Goal: Task Accomplishment & Management: Manage account settings

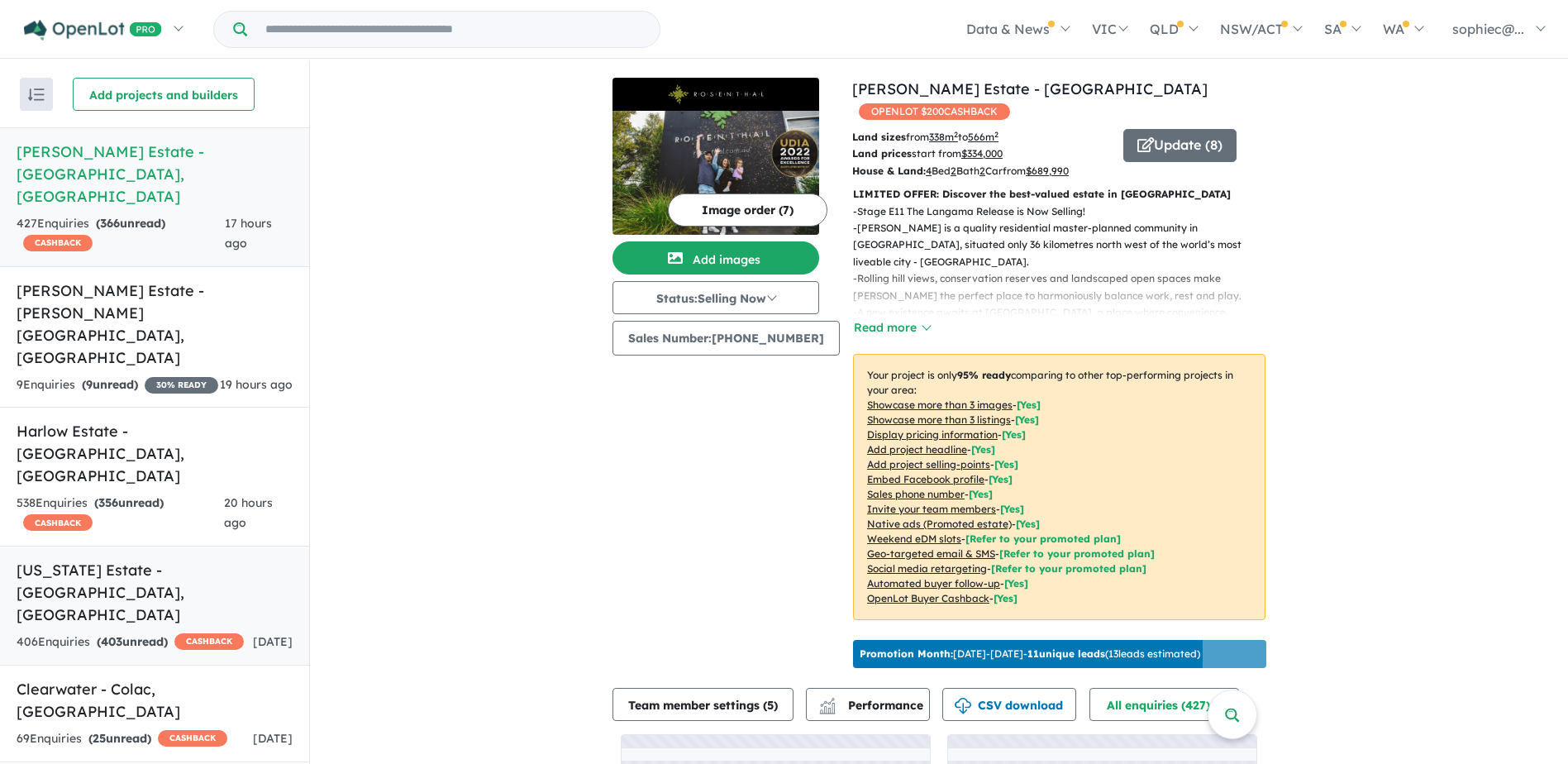
click at [171, 558] on h5 "[US_STATE] Estate - [GEOGRAPHIC_DATA] , [GEOGRAPHIC_DATA]" at bounding box center [155, 592] width 276 height 67
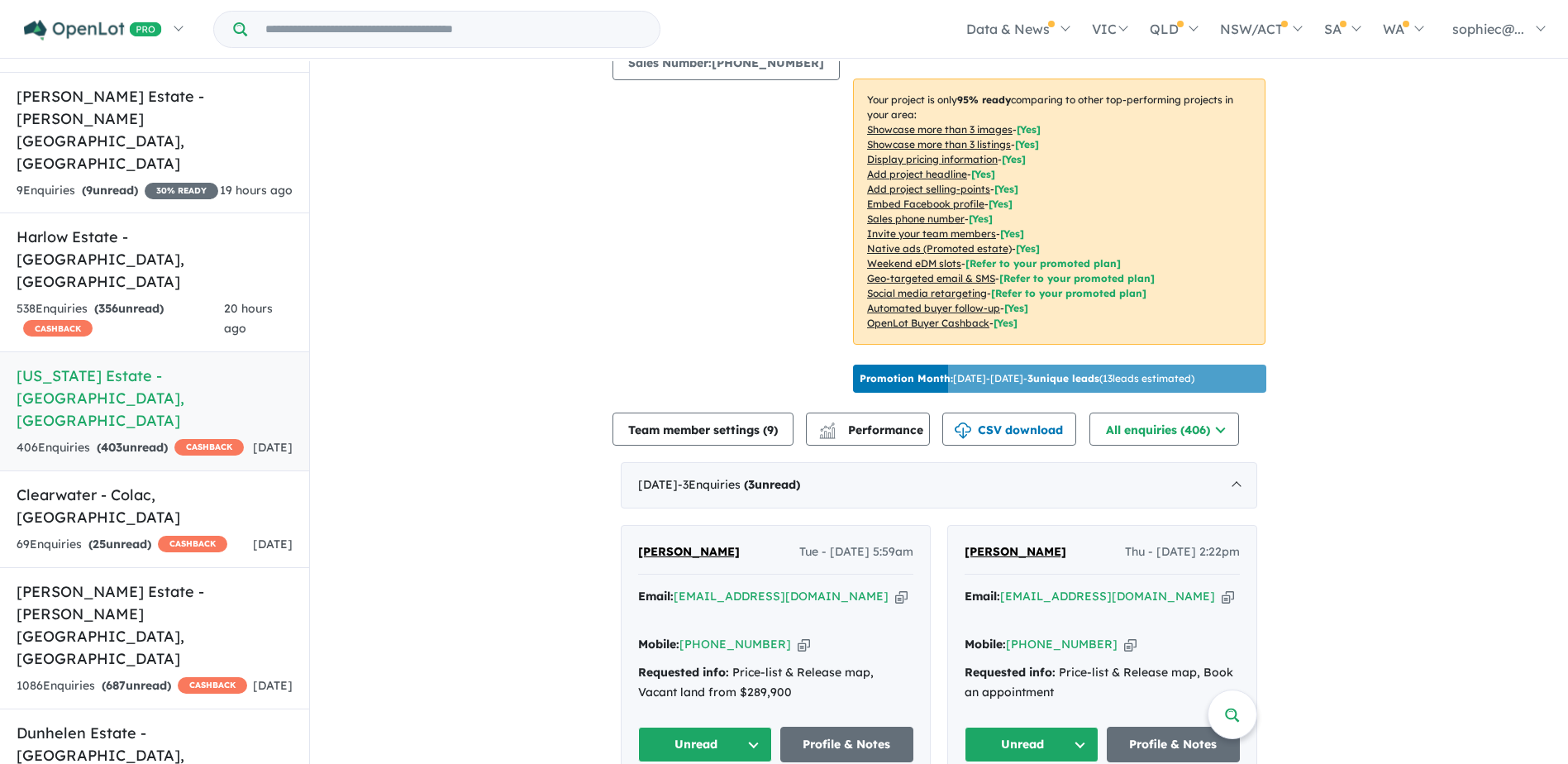
scroll to position [248, 0]
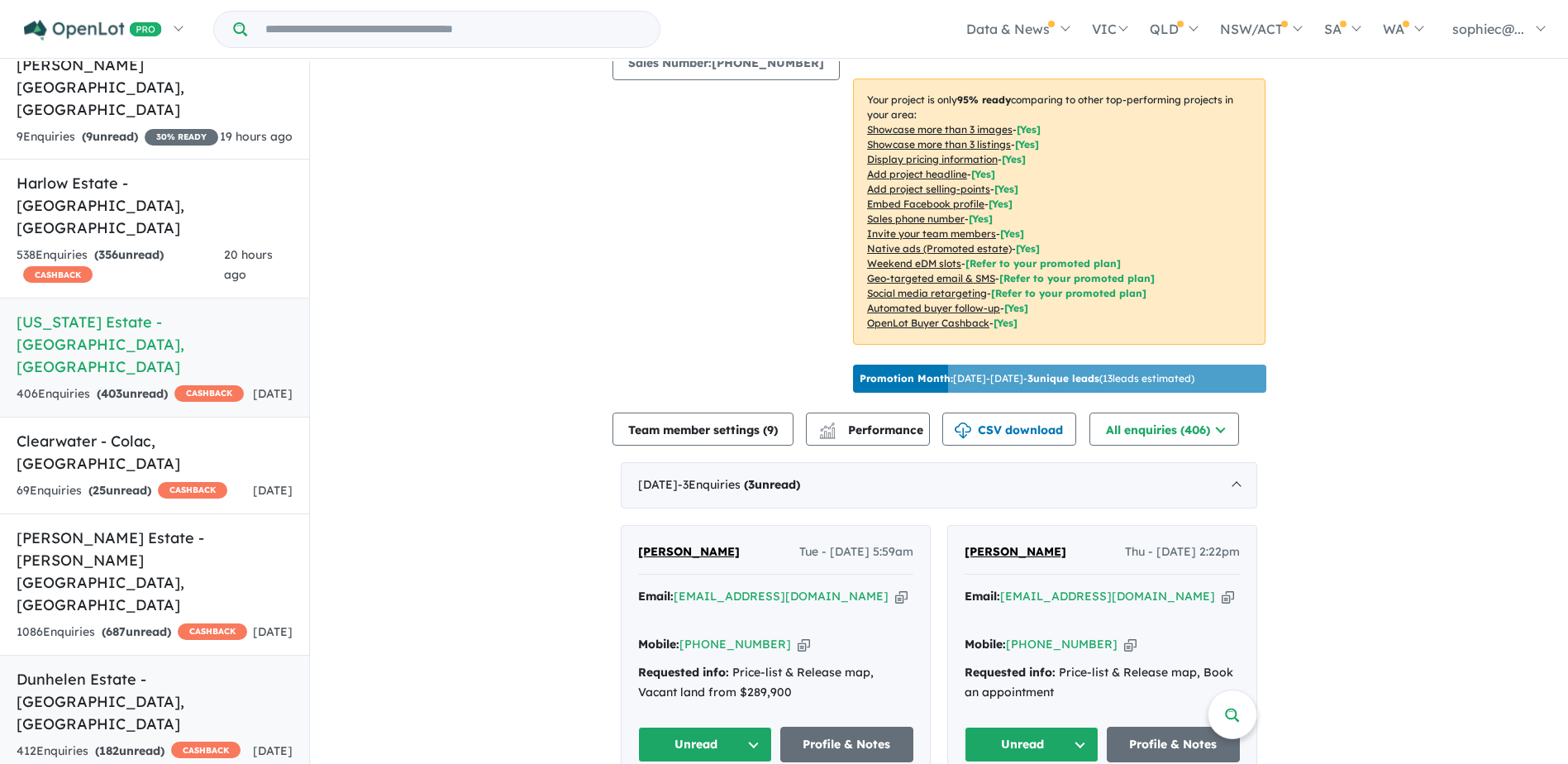
click at [147, 668] on h5 "Dunhelen Estate - [GEOGRAPHIC_DATA] , [GEOGRAPHIC_DATA]" at bounding box center [155, 701] width 276 height 67
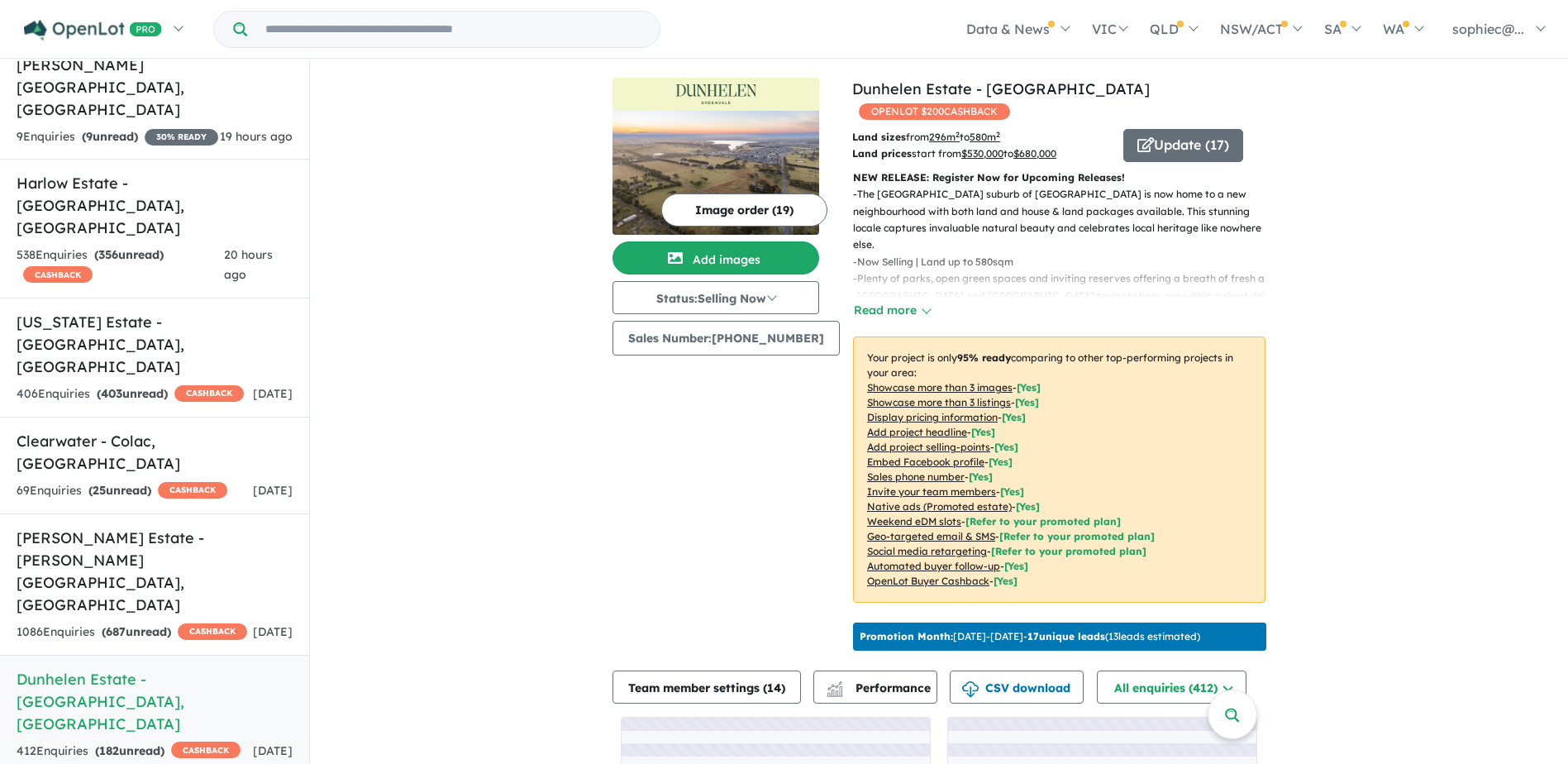
click at [909, 396] on u "Showcase more than 3 listings" at bounding box center [939, 402] width 144 height 13
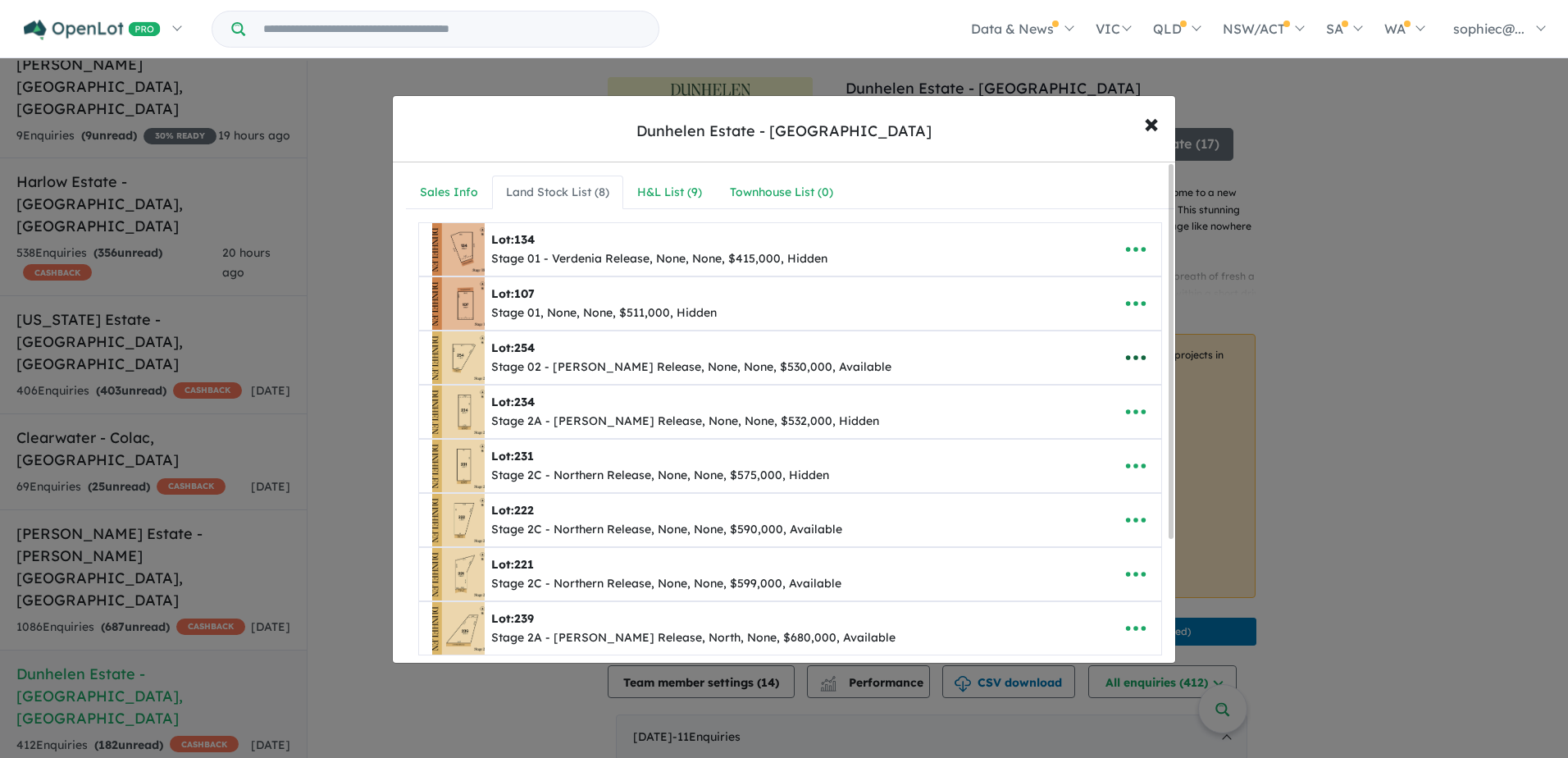
click at [1135, 370] on button "button" at bounding box center [1135, 358] width 51 height 38
click at [1119, 396] on link "Edit" at bounding box center [1099, 398] width 121 height 38
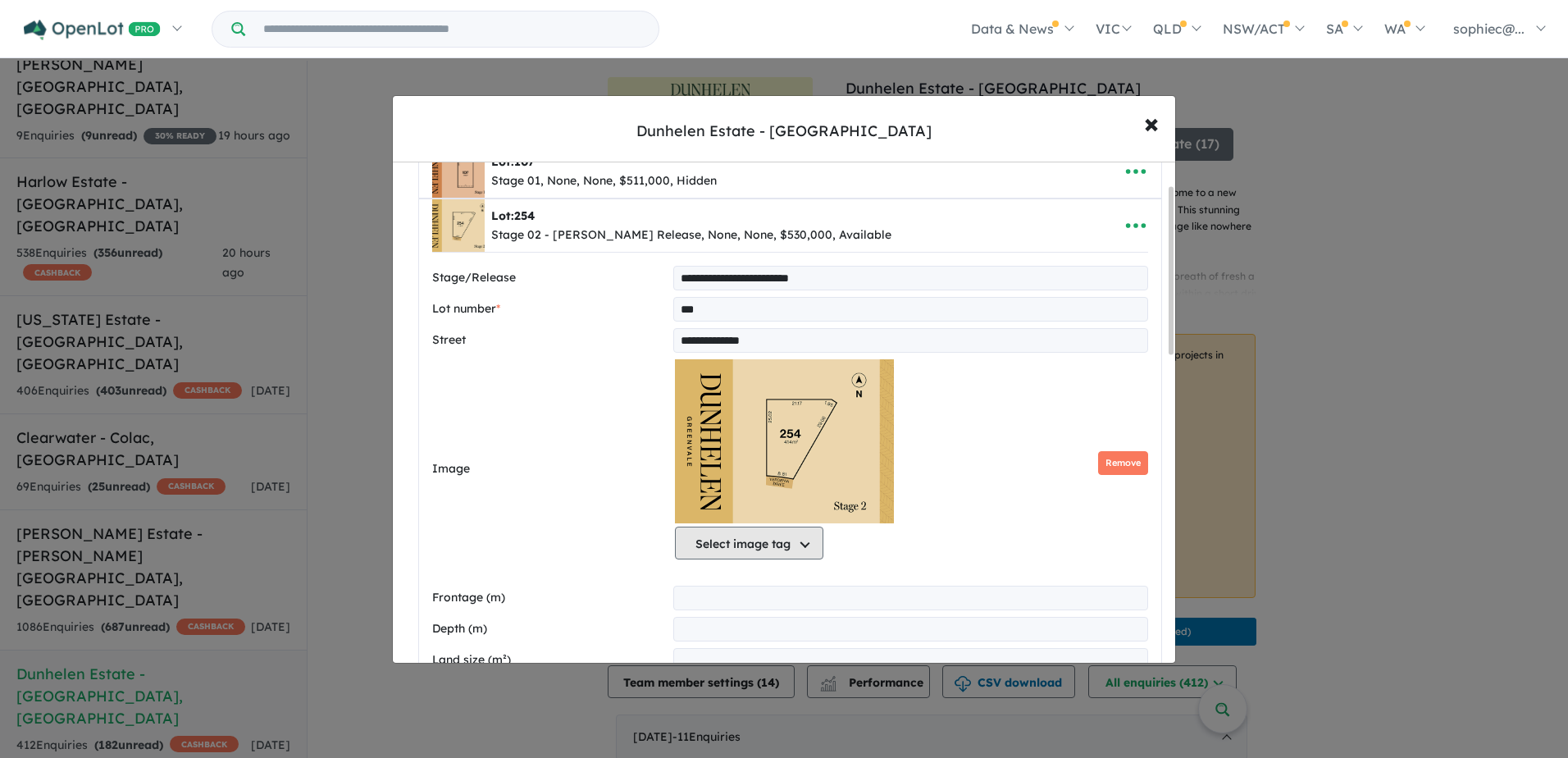
scroll to position [137, 0]
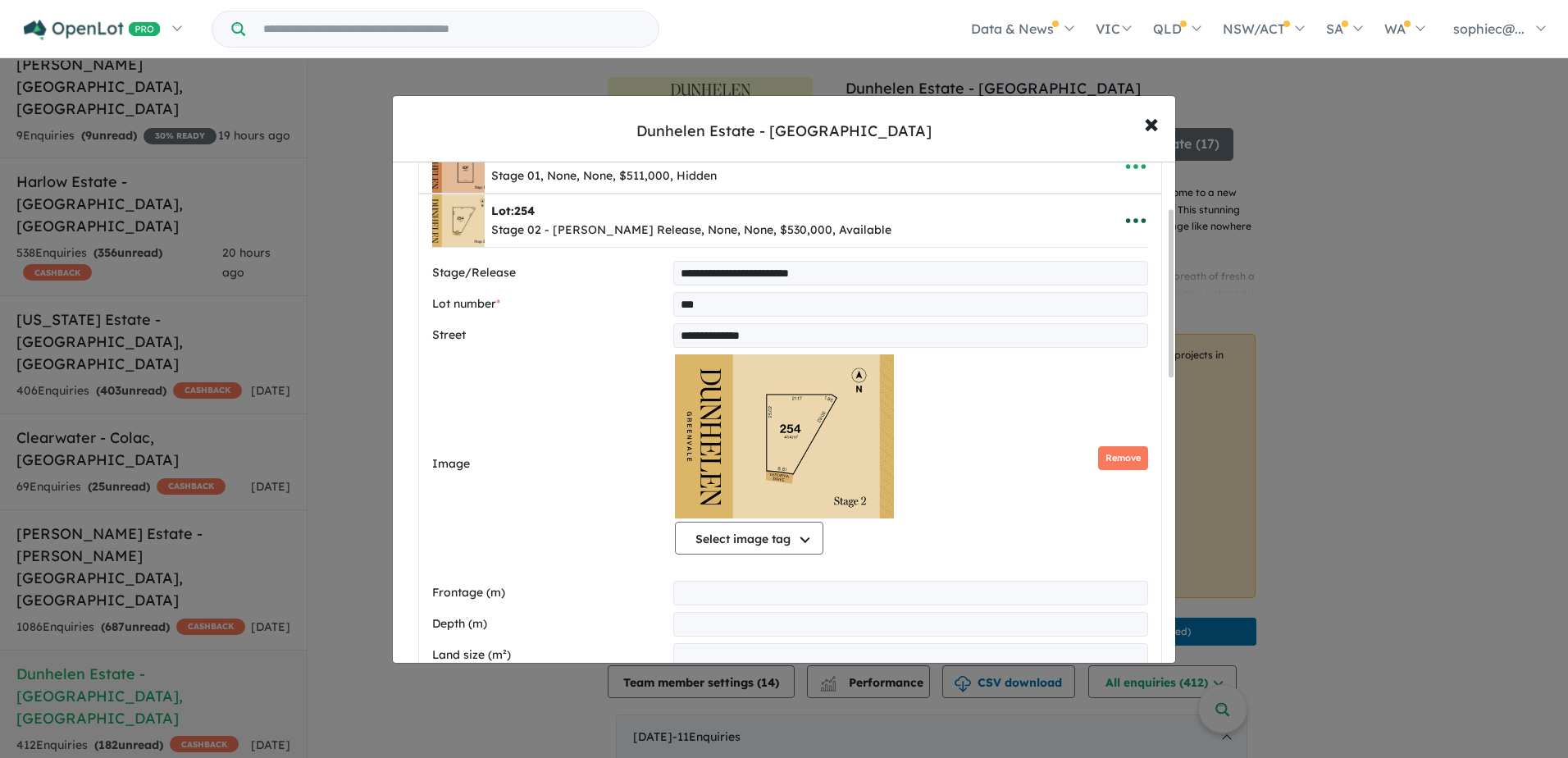
click at [1125, 220] on icon "button" at bounding box center [1135, 220] width 20 height 5
click at [1094, 258] on link "Close" at bounding box center [1099, 261] width 121 height 38
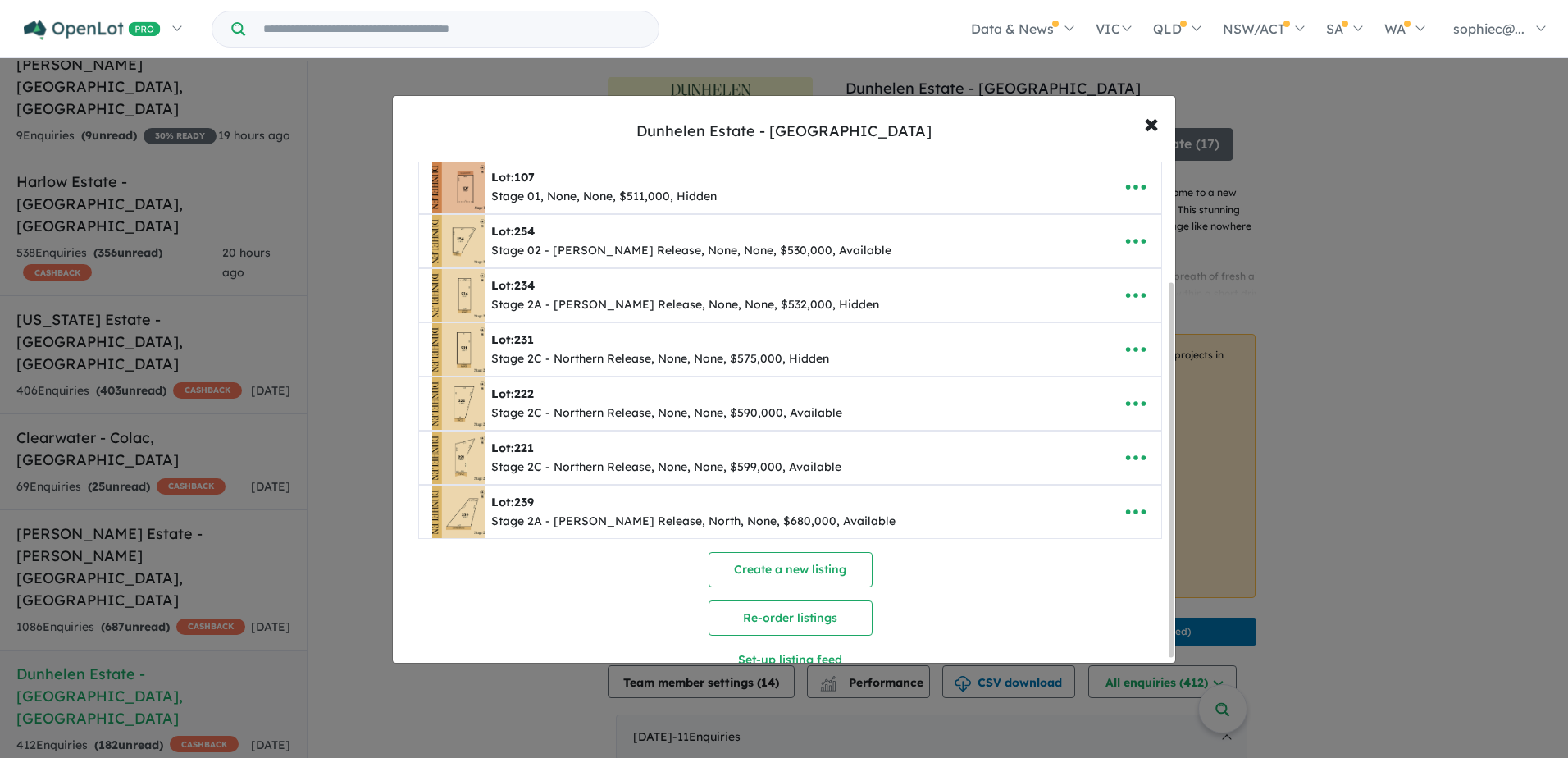
scroll to position [165, 0]
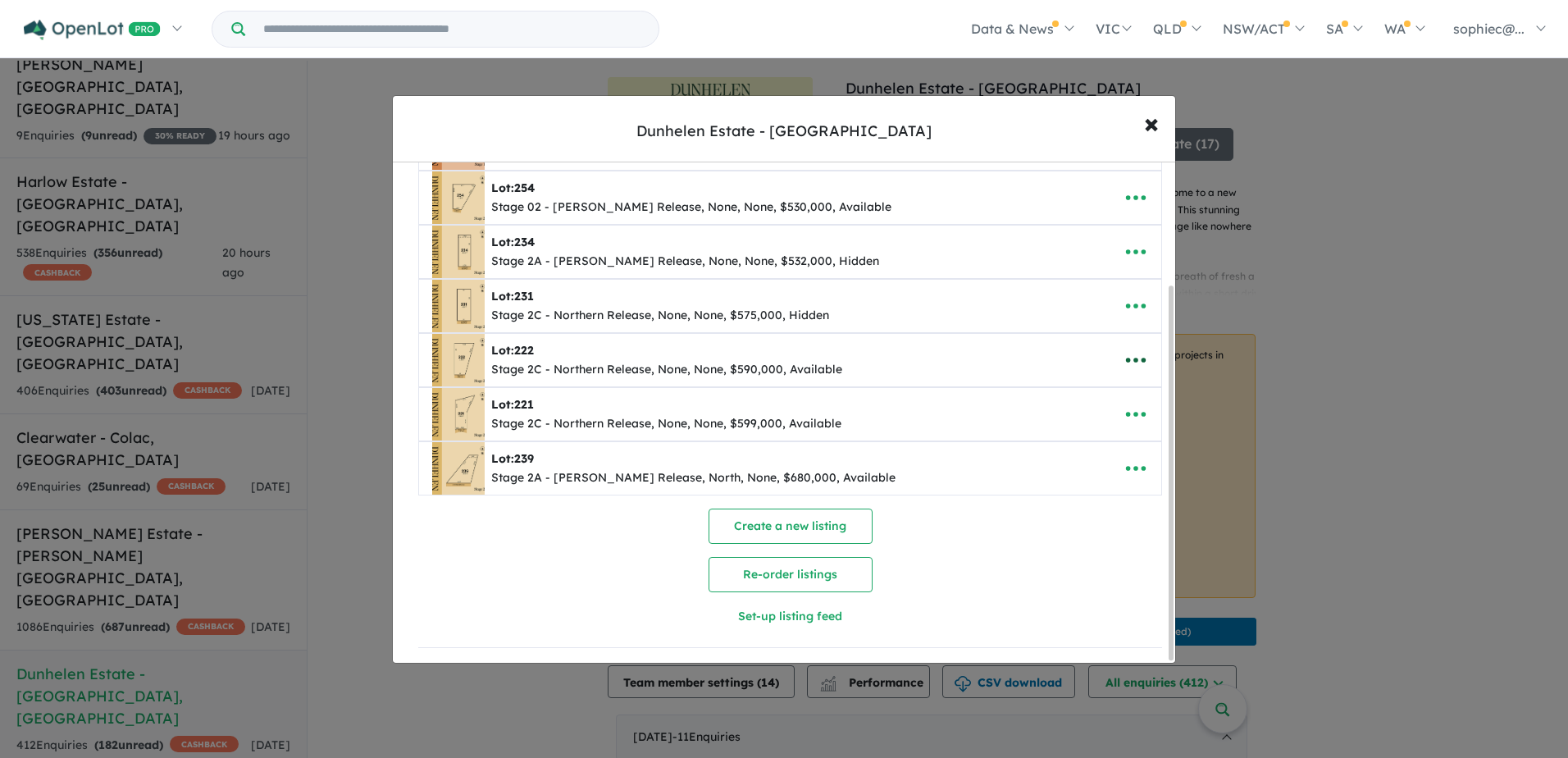
click at [1140, 363] on icon "button" at bounding box center [1135, 359] width 24 height 24
click at [1117, 396] on link "Edit" at bounding box center [1099, 400] width 121 height 38
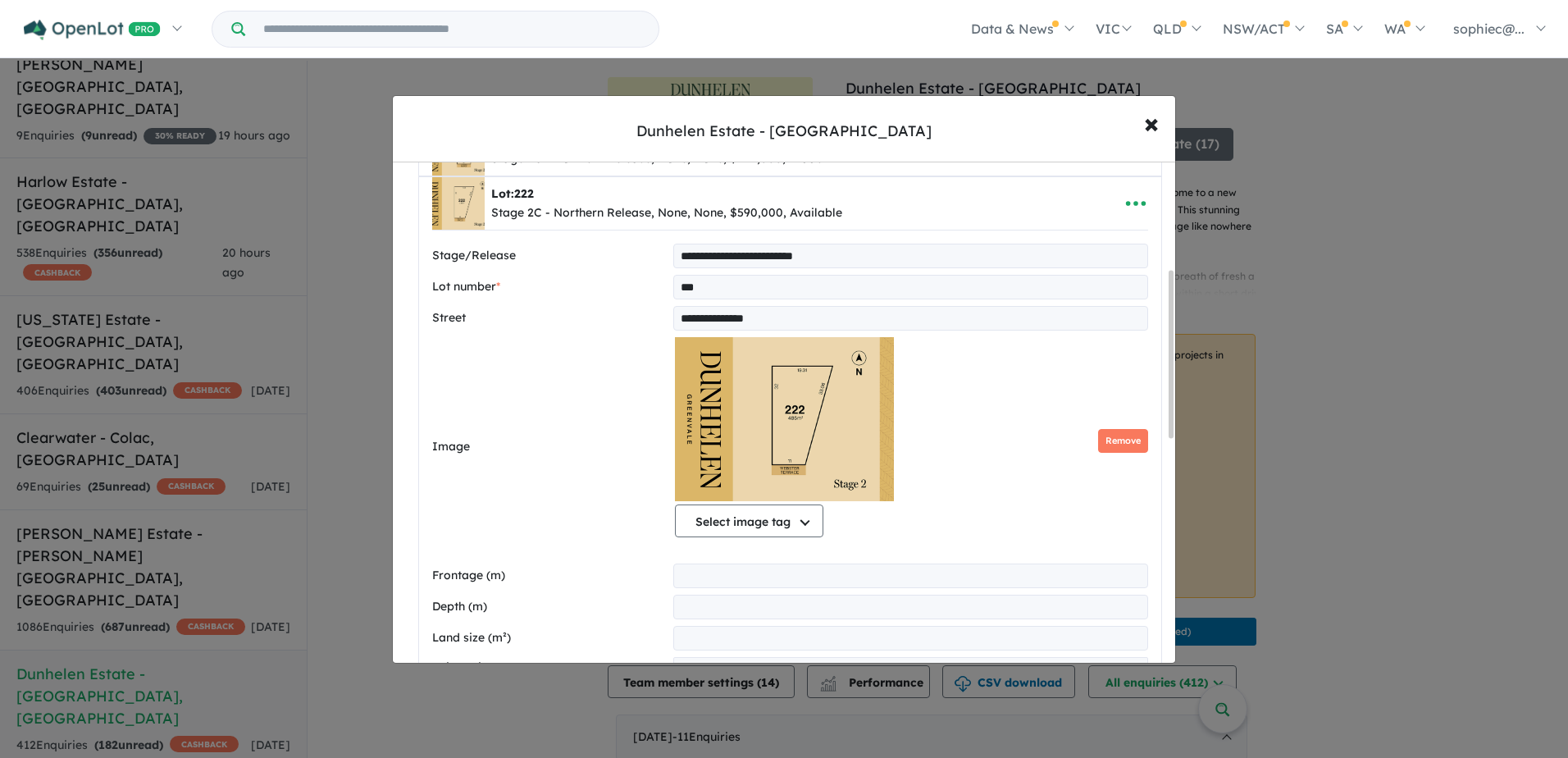
scroll to position [321, 0]
